Goal: Task Accomplishment & Management: Manage account settings

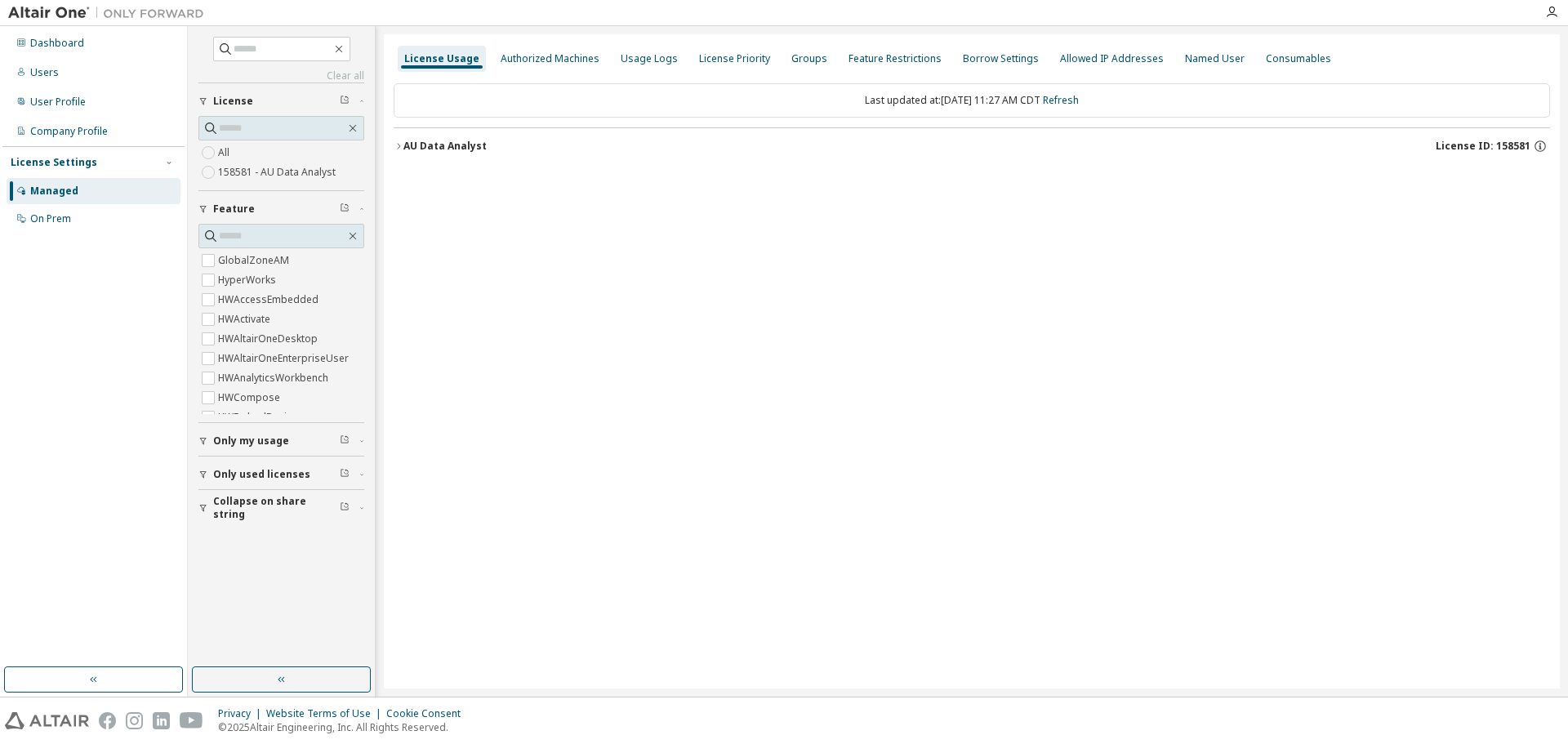
click at [397, 145] on icon "button" at bounding box center [398, 146] width 9 height 9
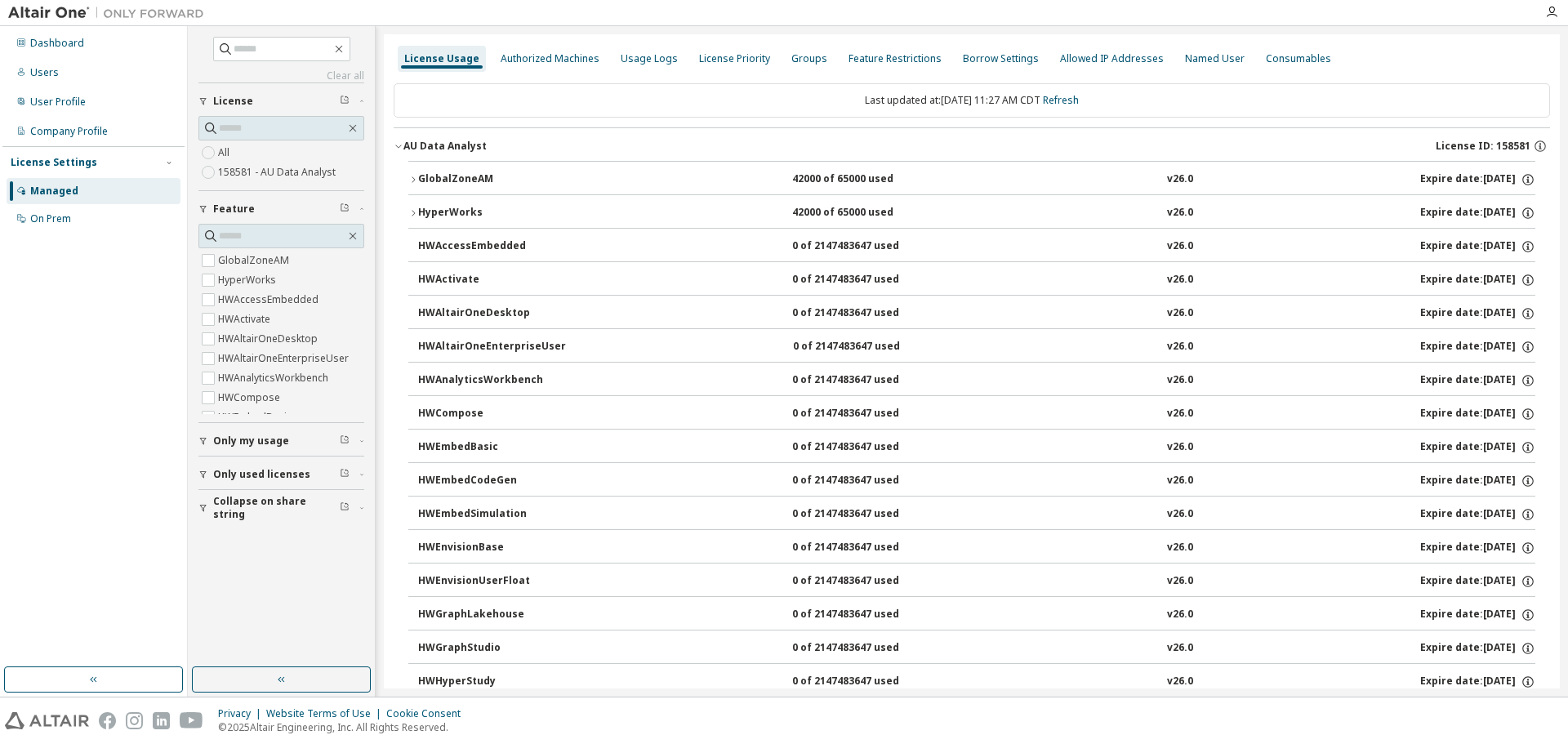
click at [413, 177] on icon "button" at bounding box center [412, 179] width 9 height 9
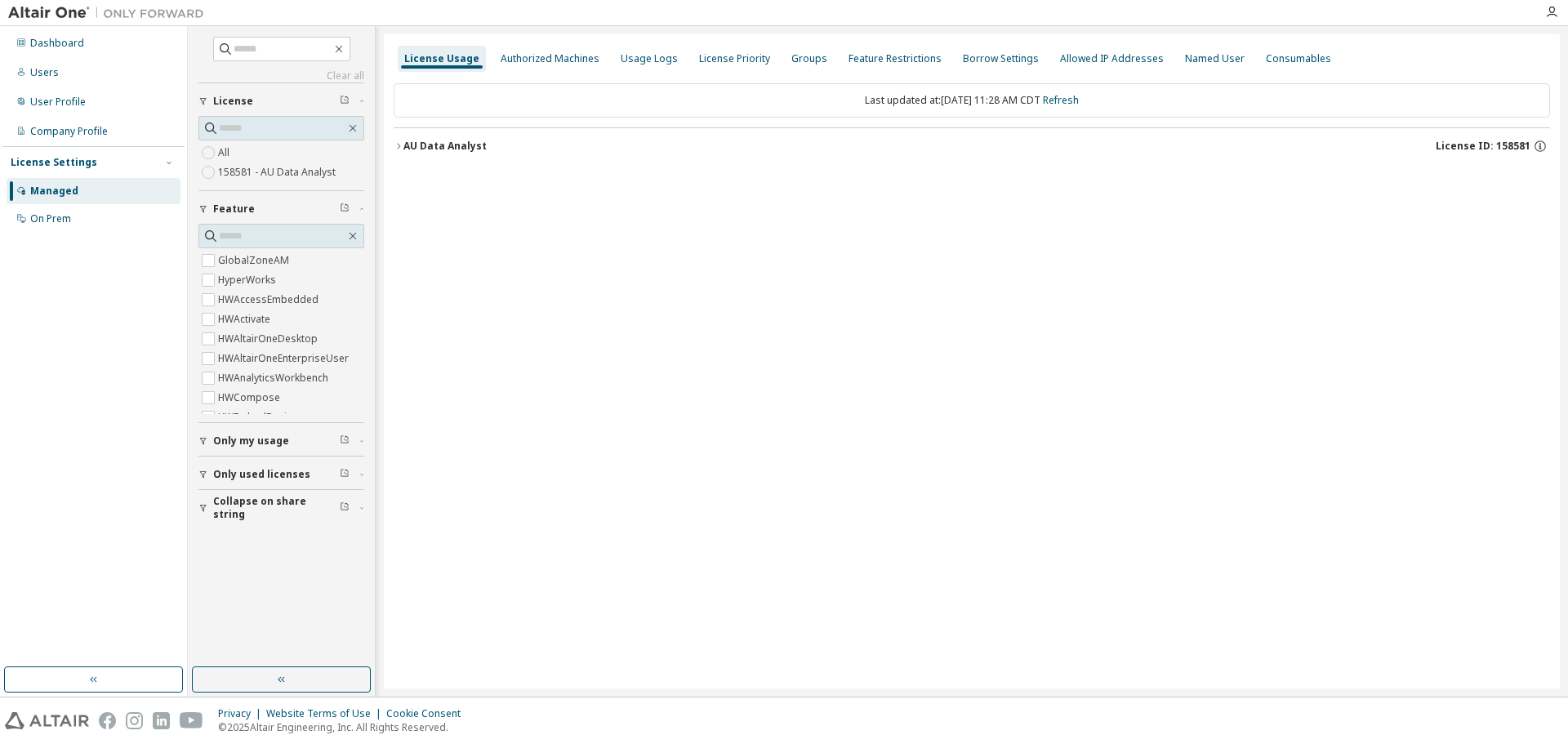
click at [399, 145] on icon "button" at bounding box center [398, 146] width 9 height 9
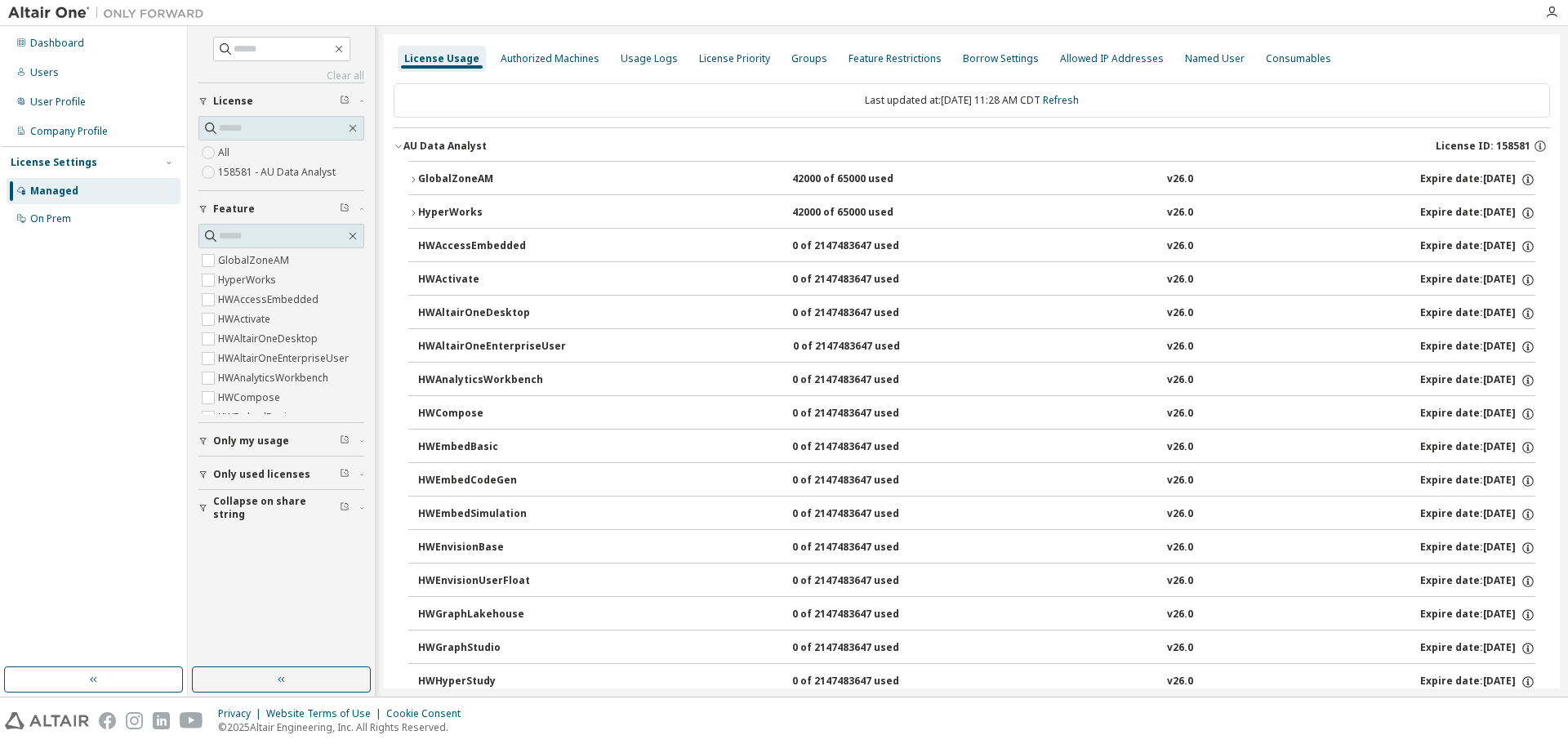
click at [415, 177] on icon "button" at bounding box center [412, 179] width 9 height 9
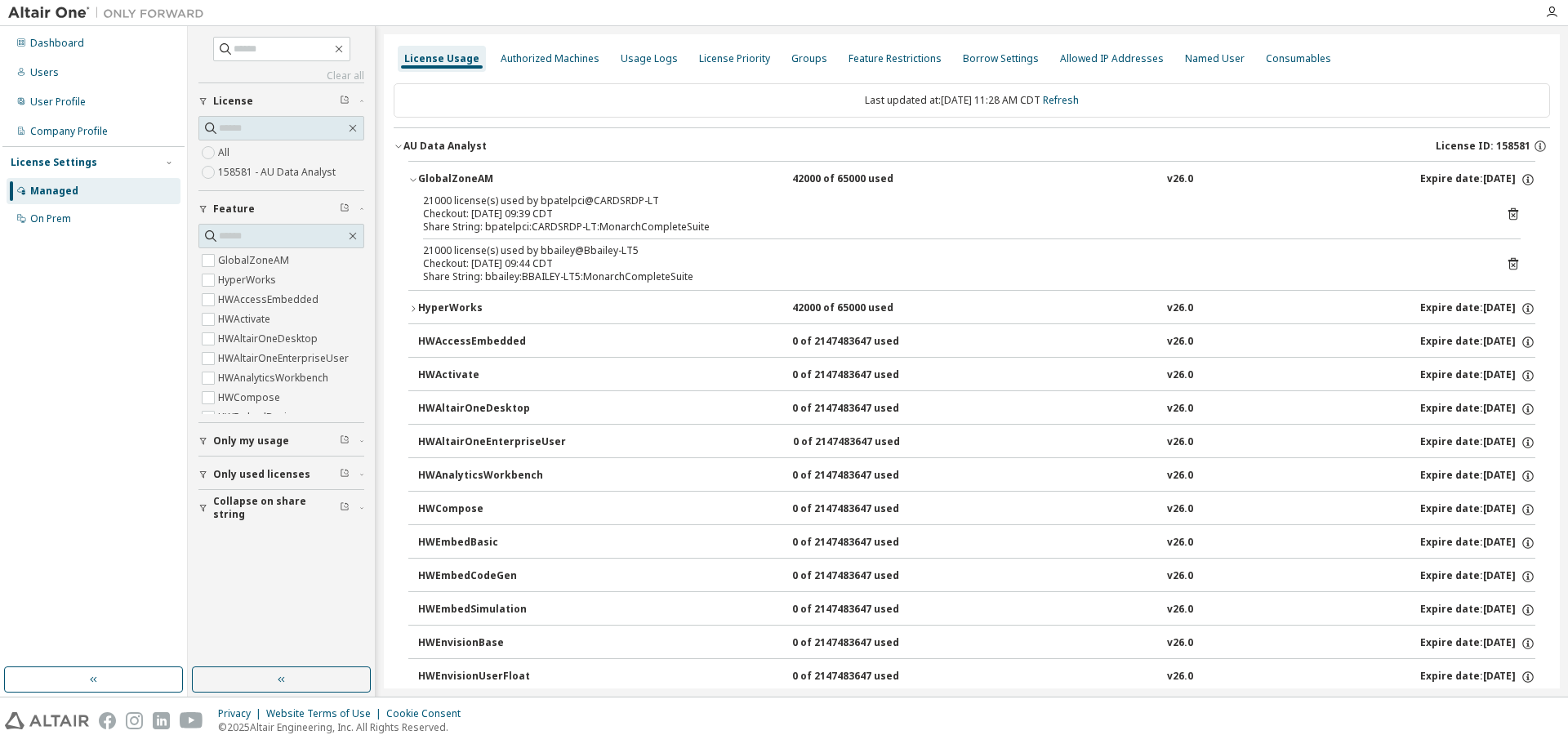
click at [1511, 214] on icon at bounding box center [1513, 215] width 4 height 4
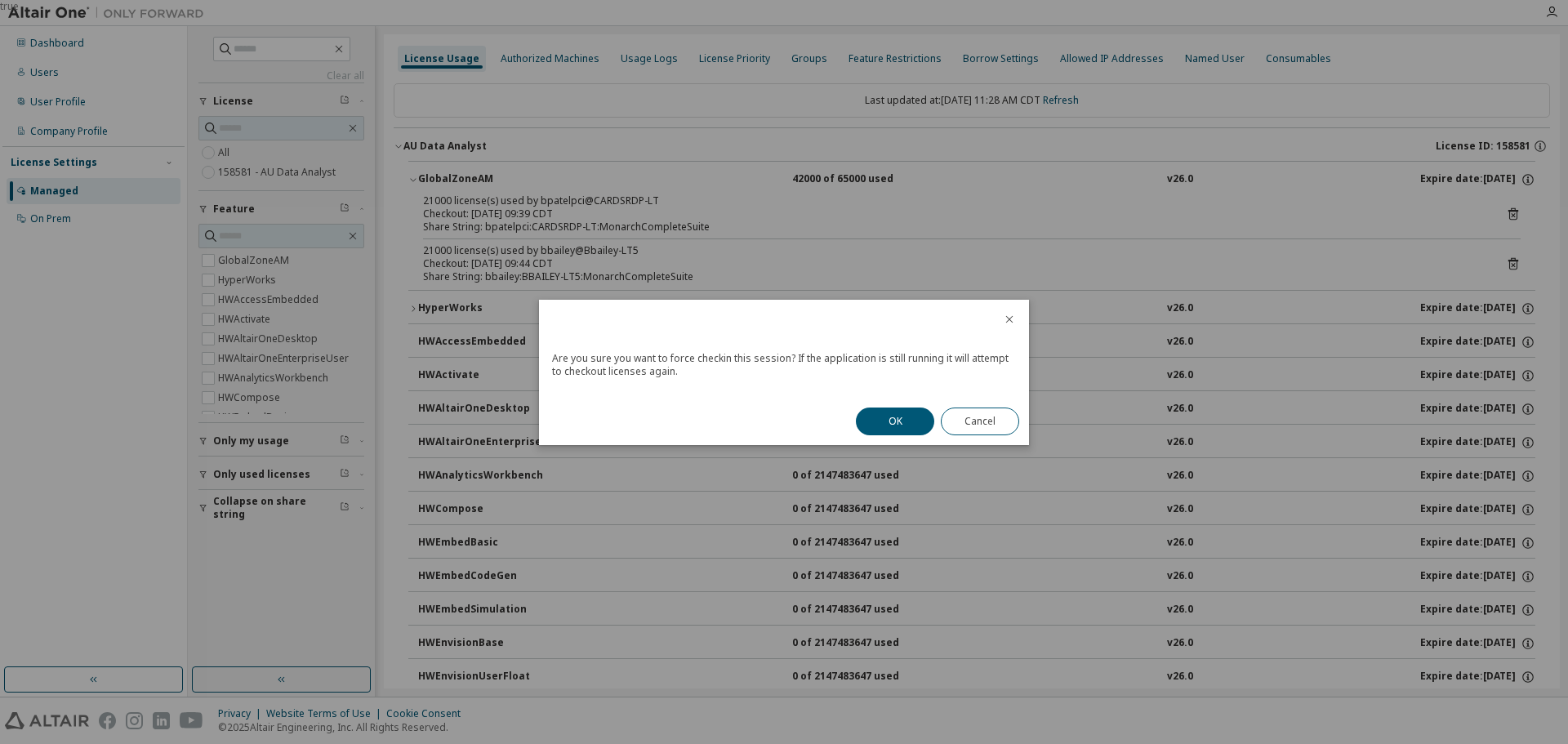
click at [884, 414] on button "OK" at bounding box center [894, 421] width 78 height 28
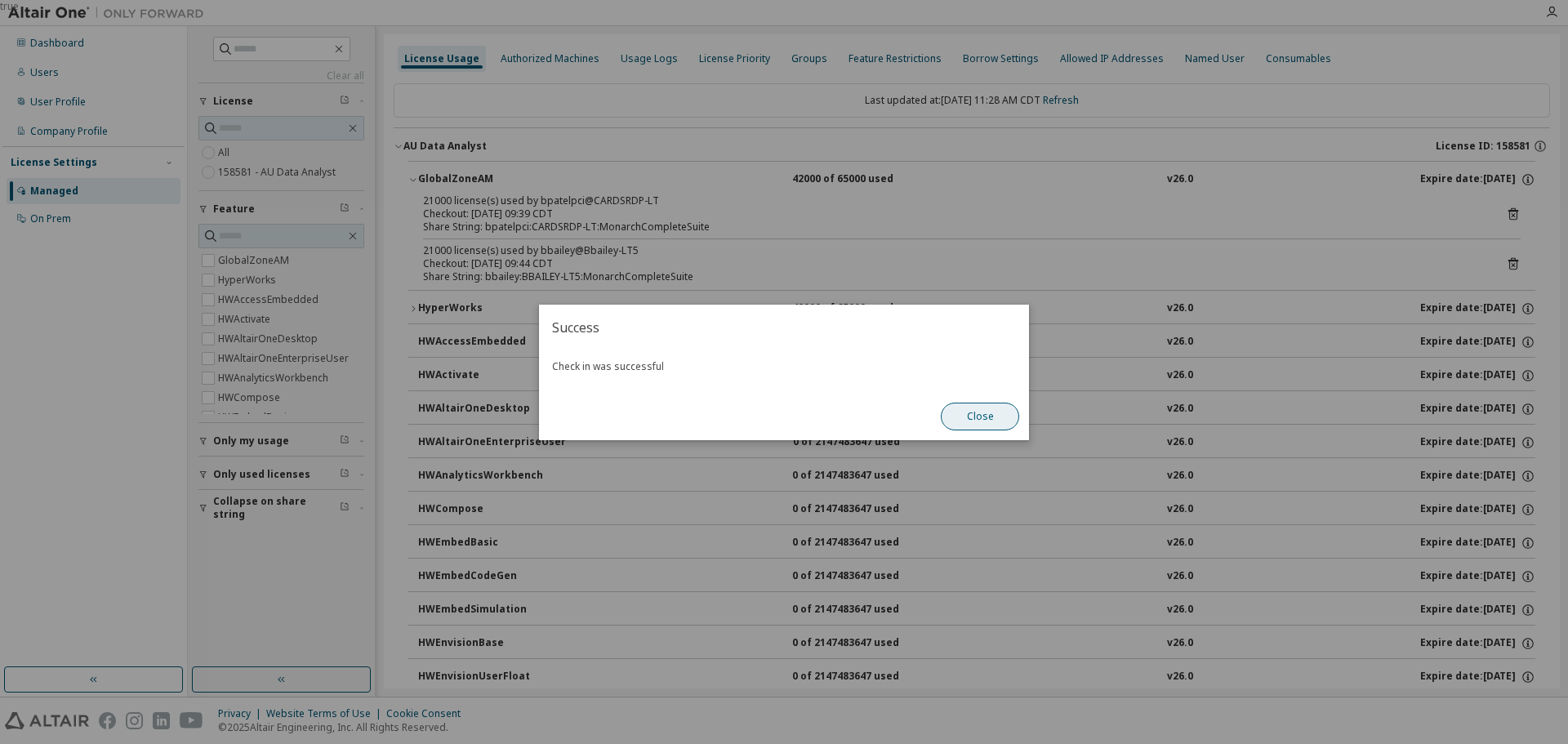
click at [994, 410] on button "Close" at bounding box center [980, 416] width 78 height 28
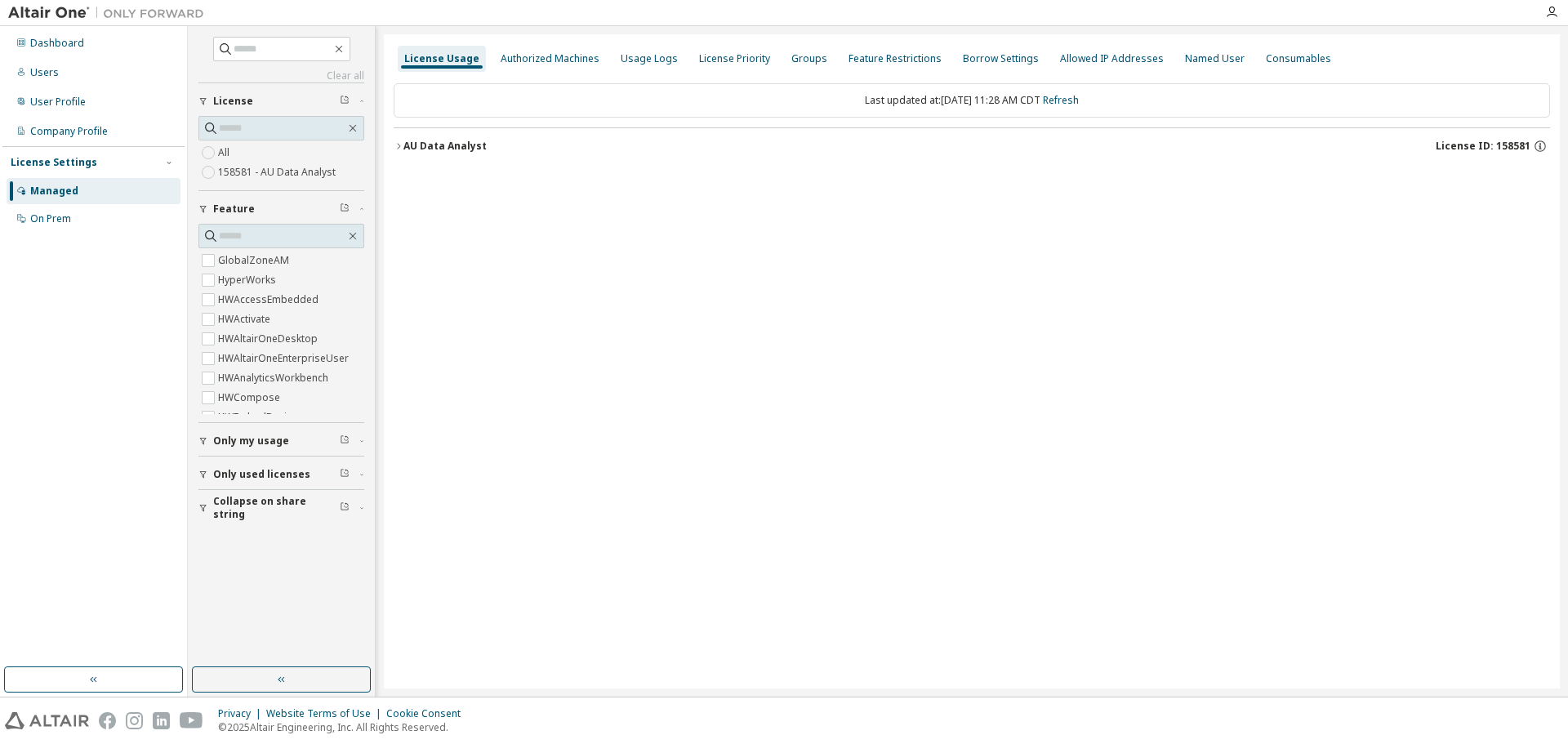
click at [398, 142] on icon "button" at bounding box center [398, 146] width 9 height 9
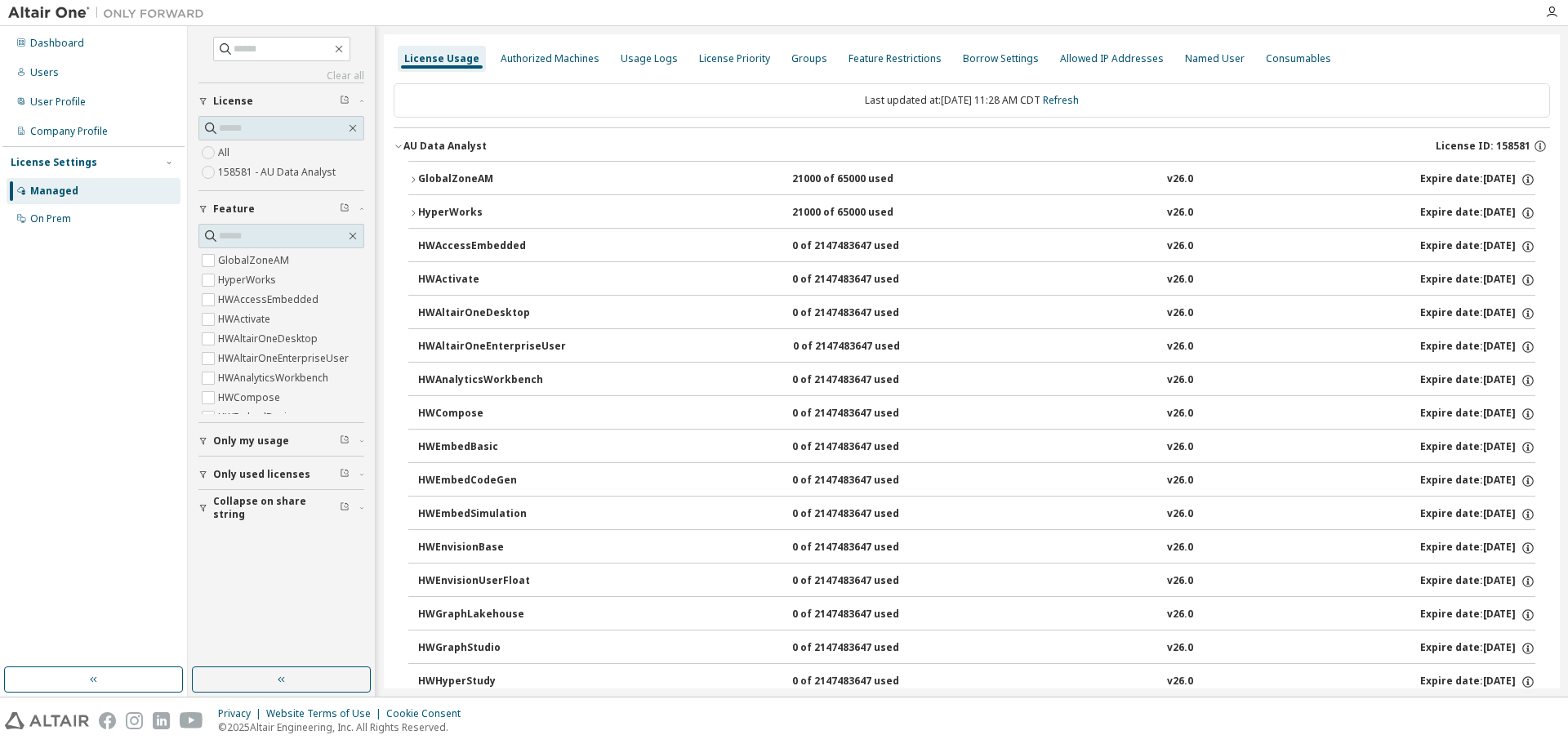
click at [415, 178] on icon "button" at bounding box center [412, 179] width 9 height 9
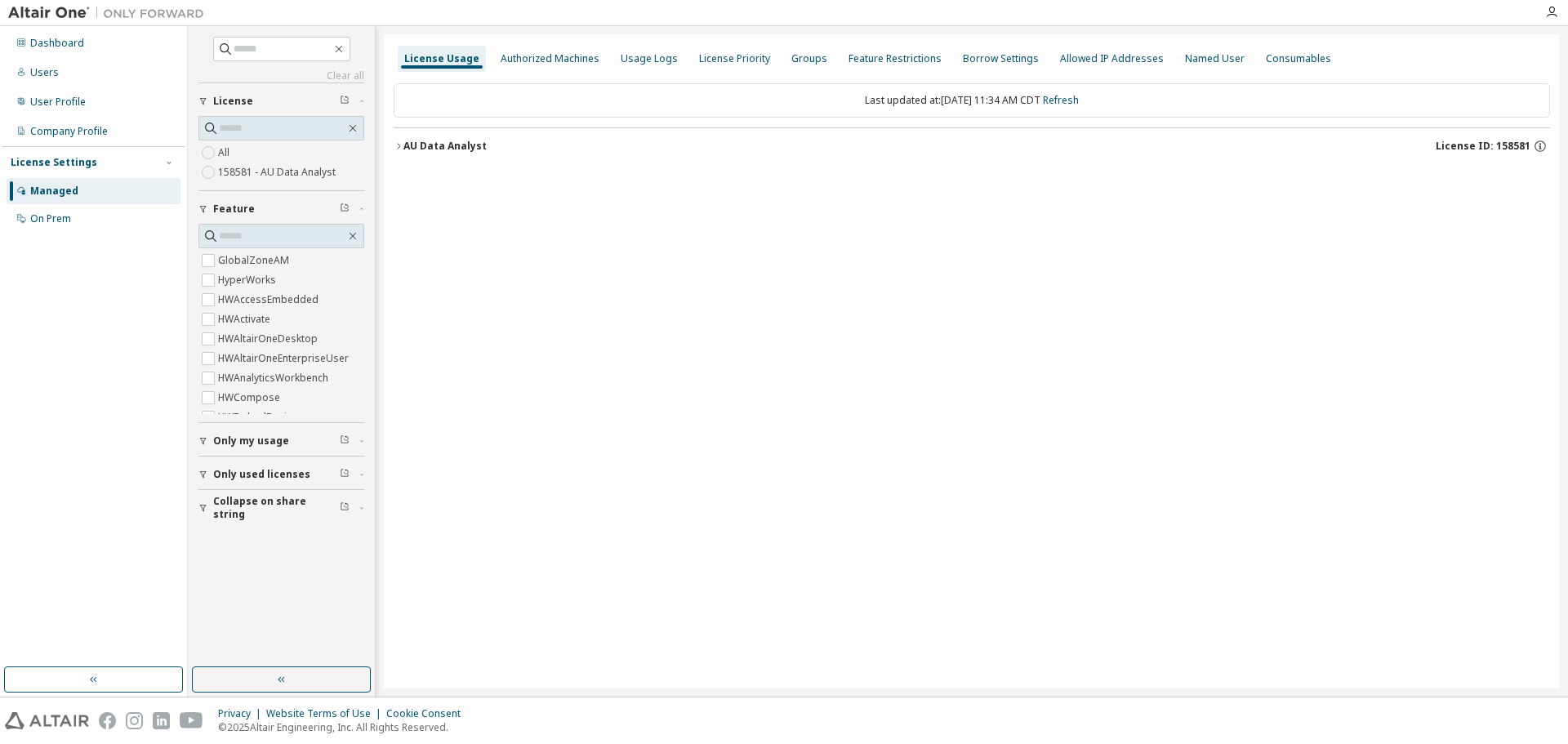
click at [398, 146] on icon "button" at bounding box center [398, 146] width 9 height 9
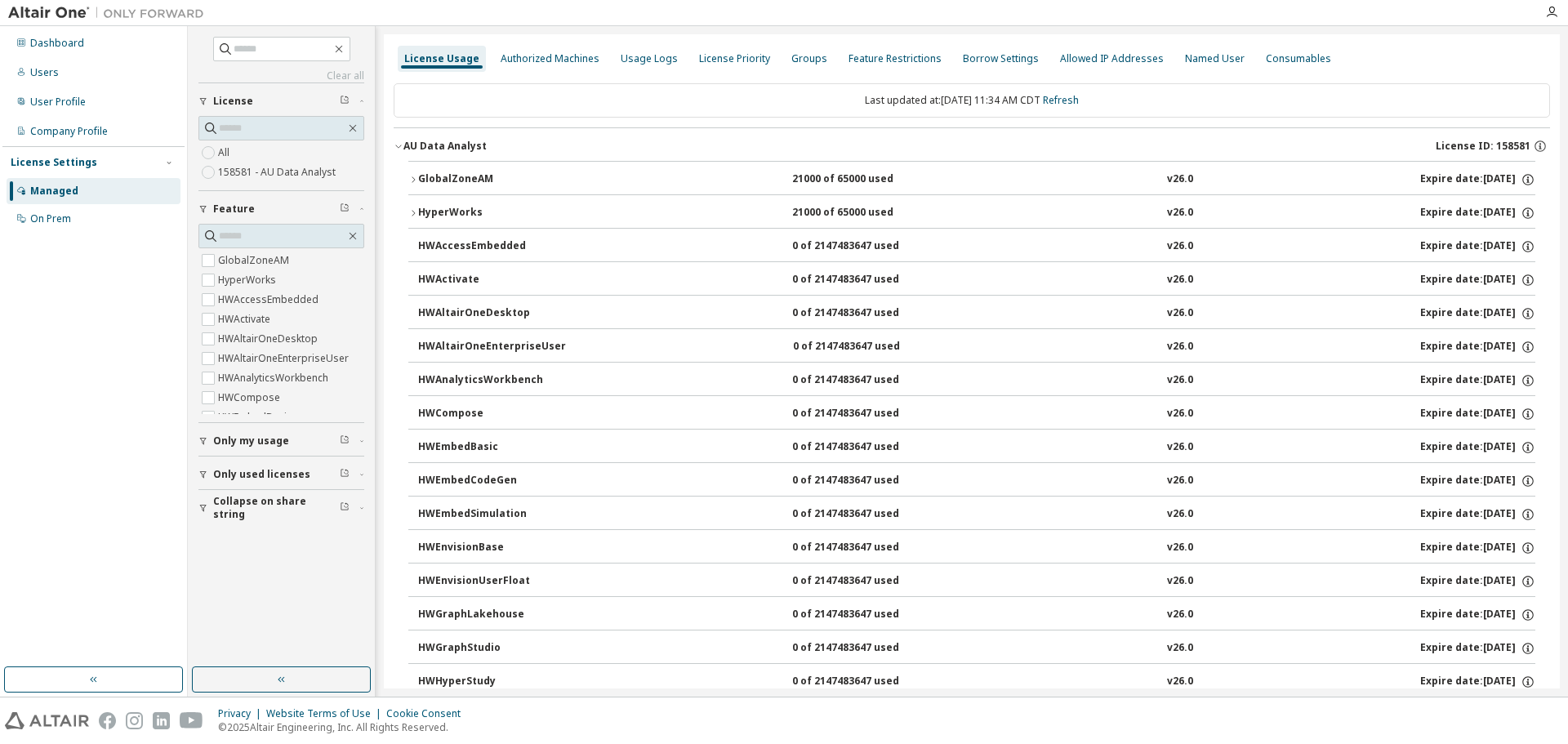
click at [415, 178] on icon "button" at bounding box center [412, 179] width 9 height 9
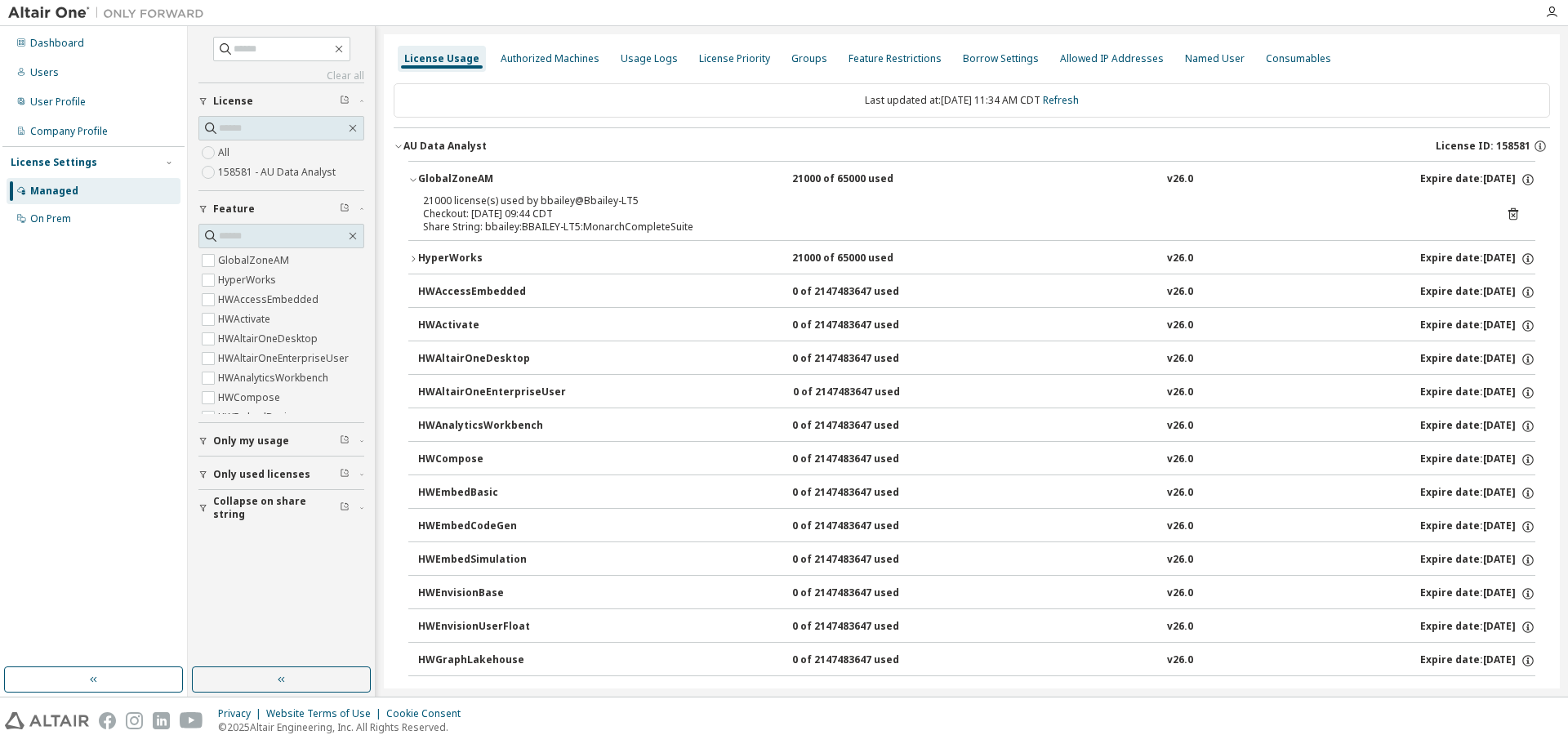
click at [412, 257] on icon "button" at bounding box center [412, 258] width 9 height 9
